Goal: Navigation & Orientation: Find specific page/section

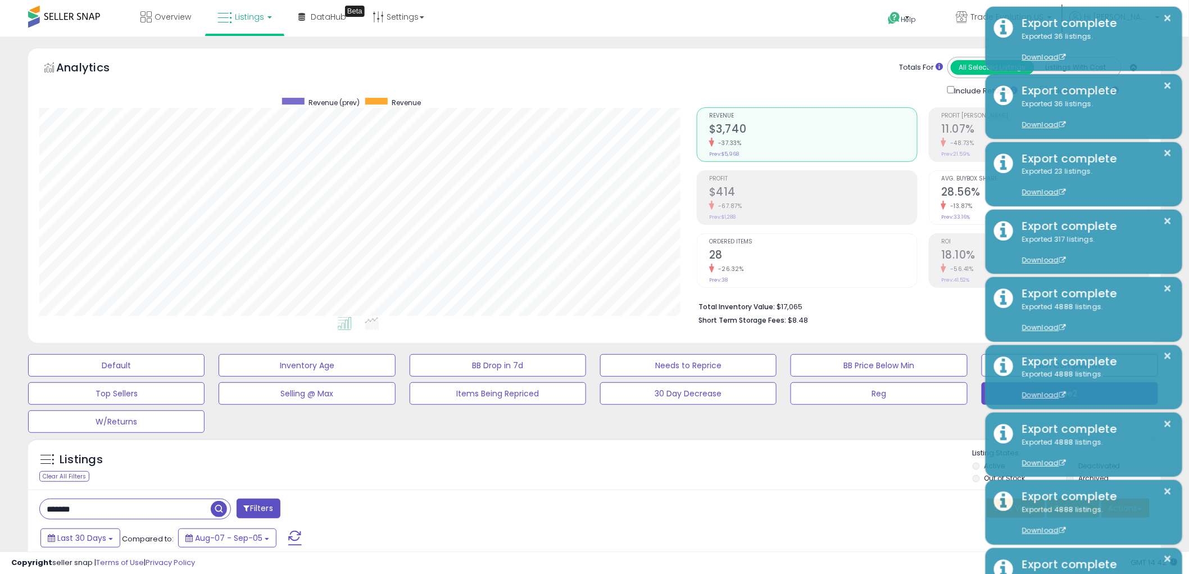
scroll to position [230, 657]
click at [165, 17] on span "Overview" at bounding box center [173, 16] width 37 height 11
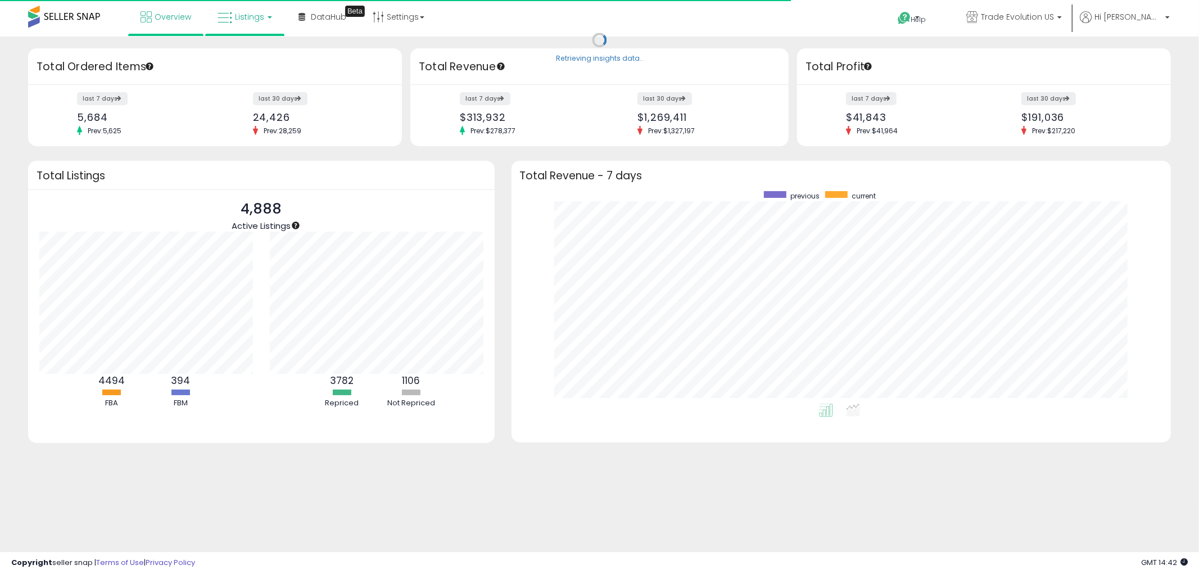
scroll to position [212, 637]
click at [274, 21] on link "Listings" at bounding box center [244, 17] width 71 height 34
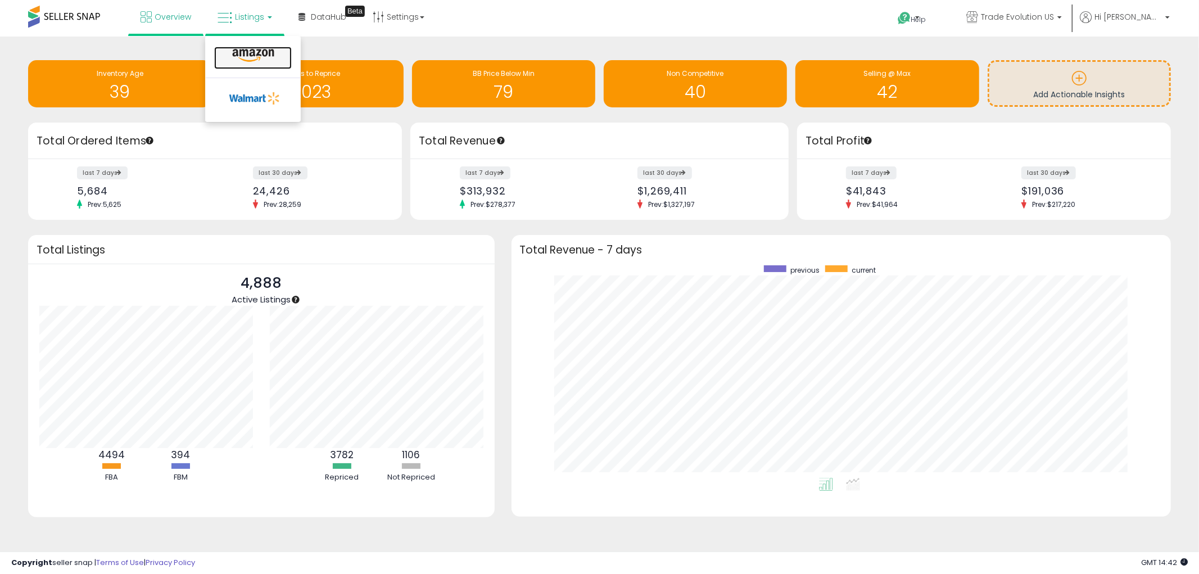
click at [257, 53] on icon at bounding box center [253, 55] width 49 height 15
